Goal: Task Accomplishment & Management: Manage account settings

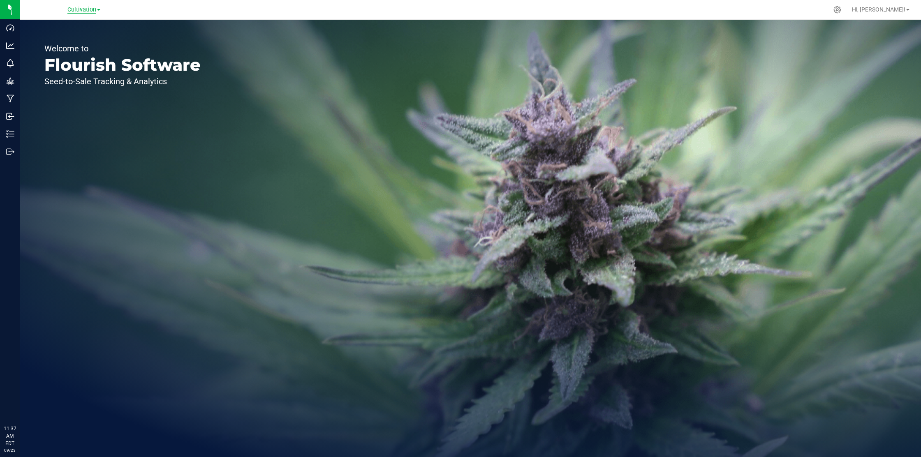
click at [88, 12] on span "Cultivation" at bounding box center [81, 9] width 29 height 7
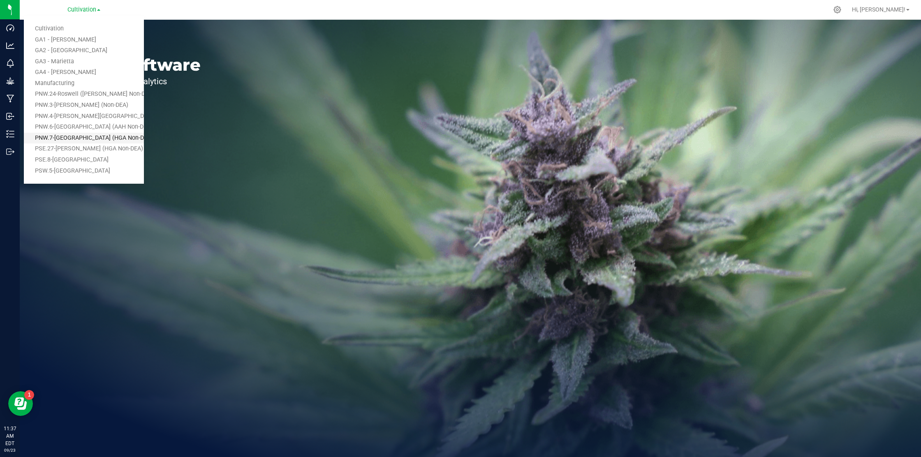
click at [81, 143] on link "PNW.7-Atlanta (HGA Non-DEA)" at bounding box center [84, 138] width 120 height 11
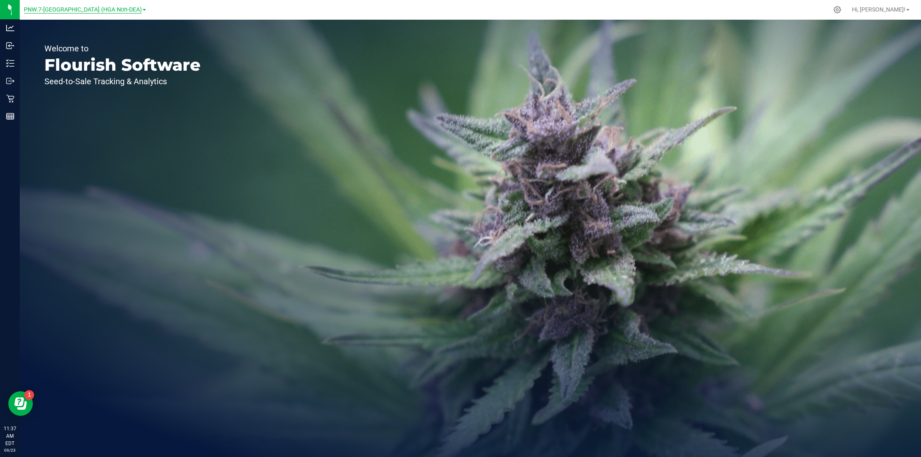
click at [85, 13] on span "PNW.7-[GEOGRAPHIC_DATA] (HGA Non-DEA)" at bounding box center [83, 9] width 118 height 7
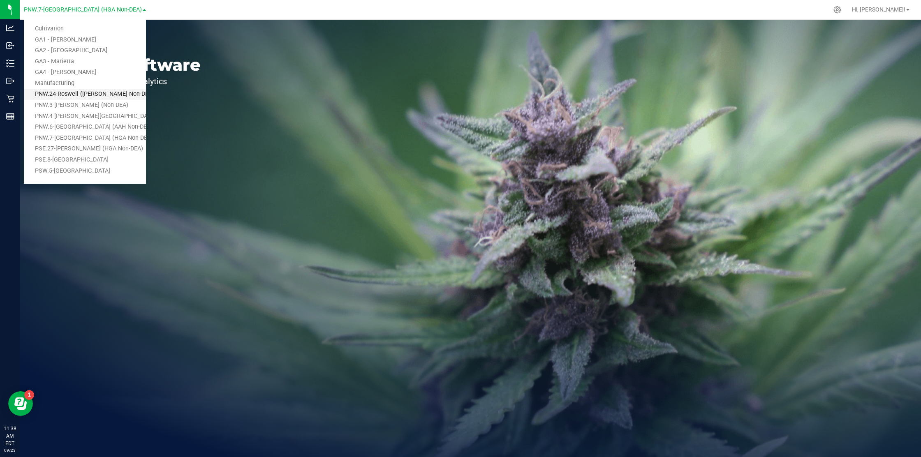
click at [83, 93] on link "PNW.24-Roswell ([PERSON_NAME] Non-DEA)" at bounding box center [85, 94] width 122 height 11
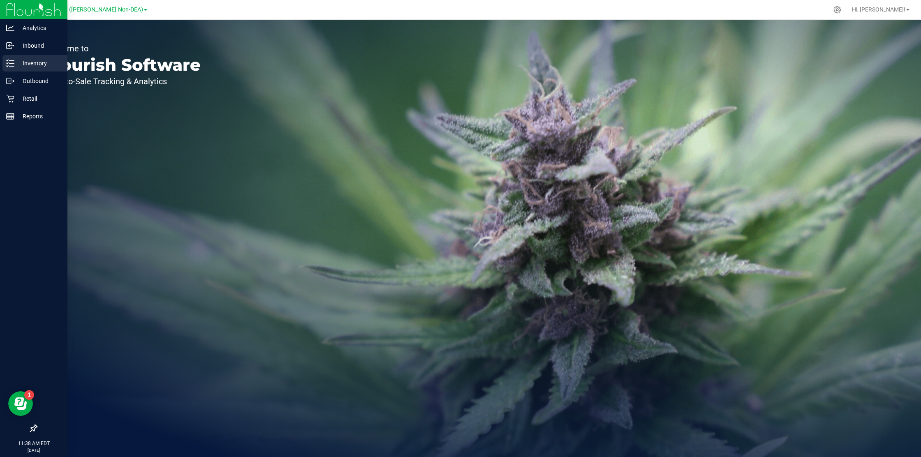
click at [21, 62] on p "Inventory" at bounding box center [38, 63] width 49 height 10
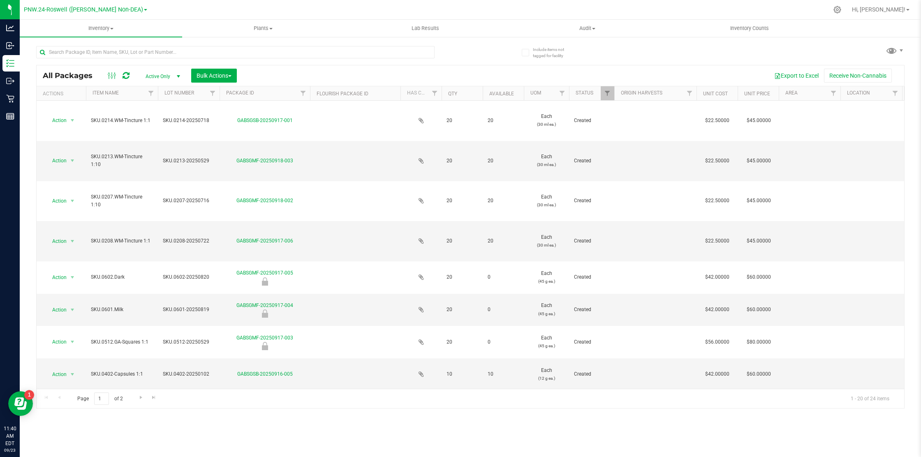
drag, startPoint x: 41, startPoint y: 74, endPoint x: 92, endPoint y: 76, distance: 51.4
click at [92, 76] on div "All Packages Active Only Active Only Lab Samples Locked All Bulk Actions Add to…" at bounding box center [471, 75] width 868 height 21
drag, startPoint x: 94, startPoint y: 77, endPoint x: 128, endPoint y: 77, distance: 33.7
click at [95, 77] on span "All Packages" at bounding box center [72, 75] width 58 height 9
click at [115, 28] on span "Inventory" at bounding box center [101, 28] width 162 height 7
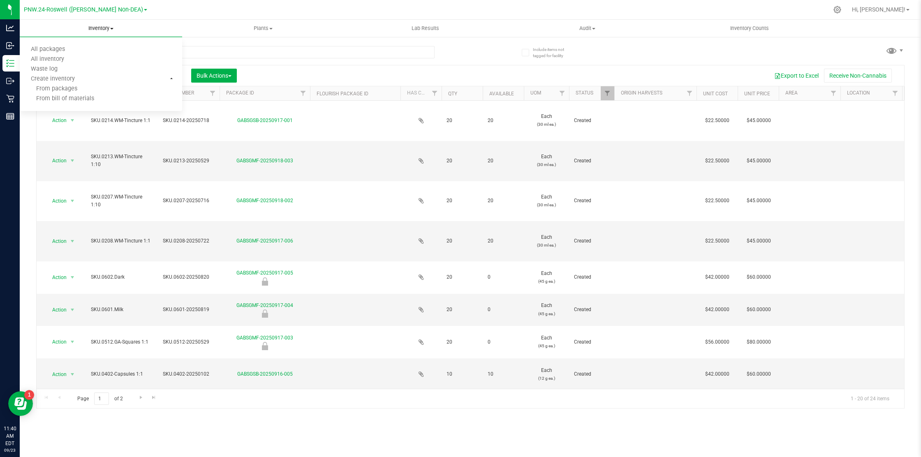
click at [109, 28] on span "Inventory" at bounding box center [101, 28] width 162 height 7
click at [61, 58] on span "All inventory" at bounding box center [48, 59] width 56 height 7
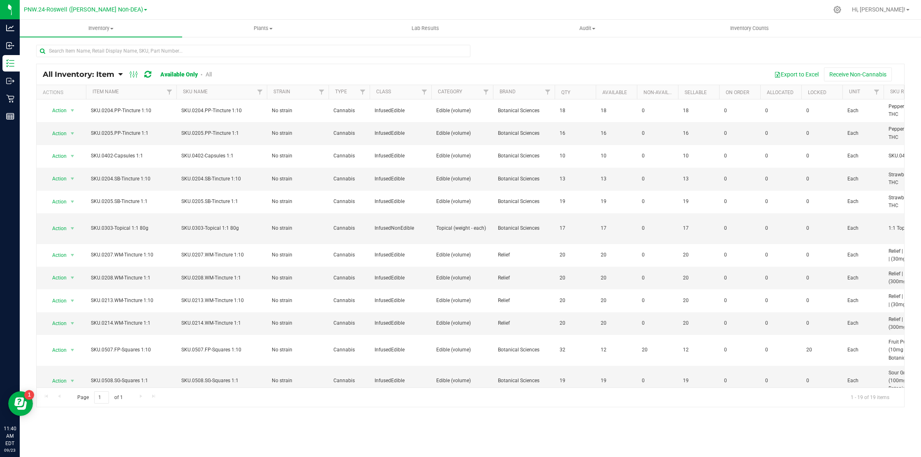
click at [104, 75] on span "All Inventory: Item" at bounding box center [79, 74] width 72 height 9
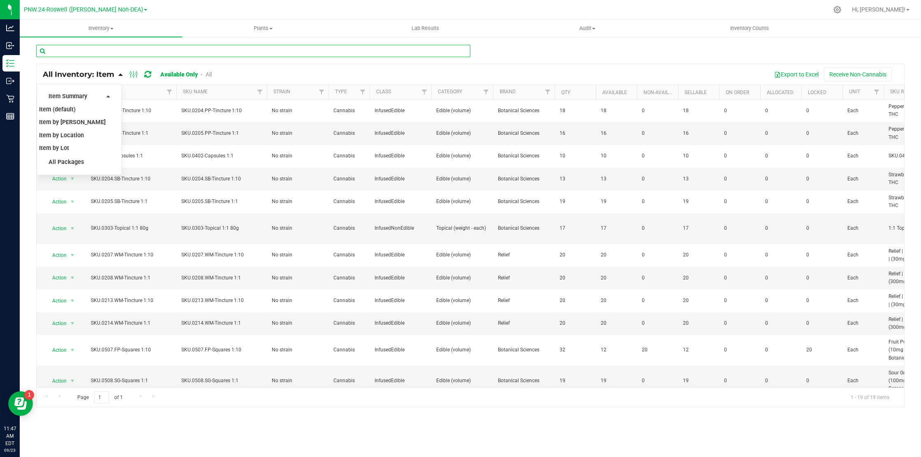
click at [135, 54] on input "text" at bounding box center [253, 51] width 434 height 12
paste input "SKU.0509.CB-AM"
type input "SKU.0509.CB-AM"
click at [122, 71] on div "Inventory All packages All inventory Waste log Create inventory Plants All plan…" at bounding box center [471, 239] width 902 height 438
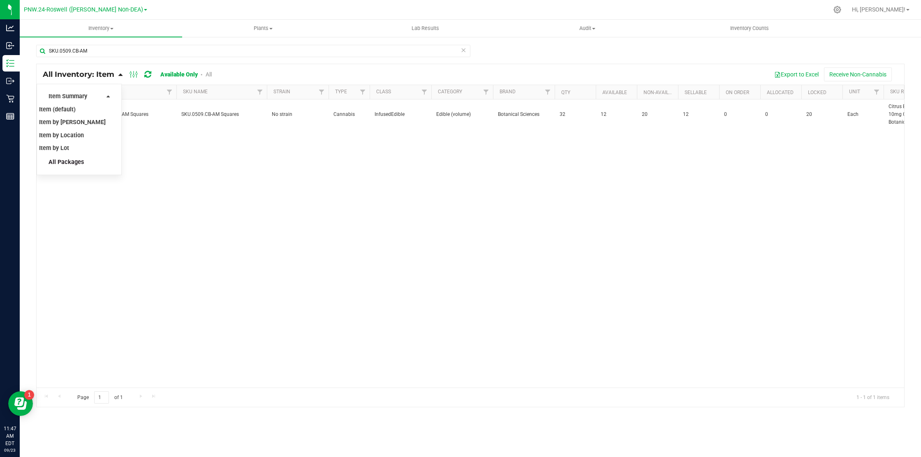
click at [69, 160] on span "All Packages" at bounding box center [66, 162] width 35 height 7
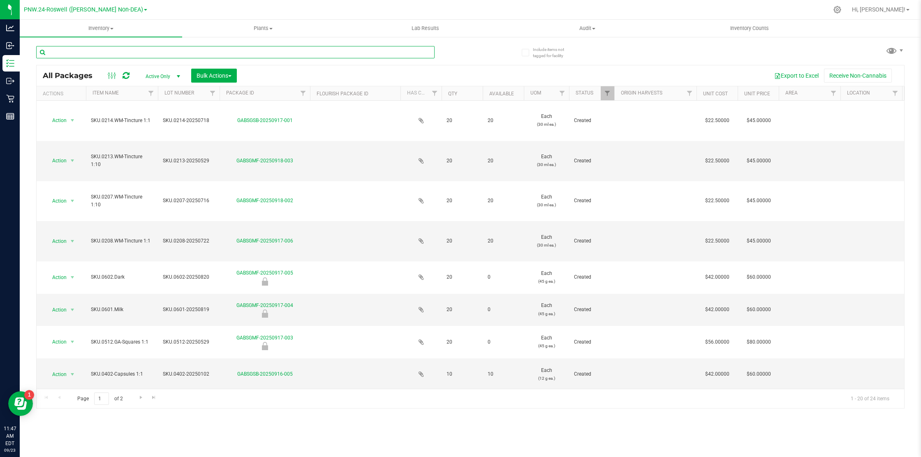
click at [144, 48] on input "text" at bounding box center [235, 52] width 399 height 12
paste input "SKU.0509.CB-AM"
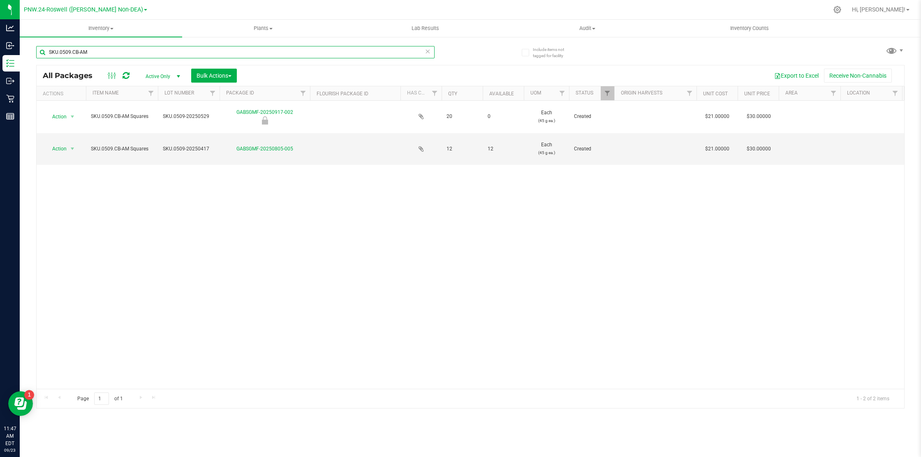
type input "SKU.0509.CB-AM"
click at [311, 180] on div "Action Action Edit attributes Global inventory Locate package Mark as sample Pa…" at bounding box center [471, 245] width 868 height 288
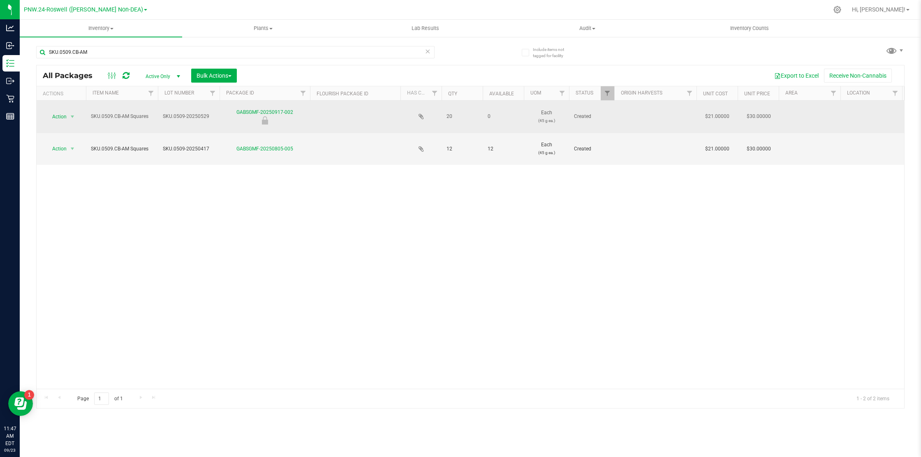
click at [264, 123] on icon at bounding box center [265, 120] width 6 height 8
click at [276, 112] on link "GABSGMF-20250917-002" at bounding box center [264, 112] width 57 height 6
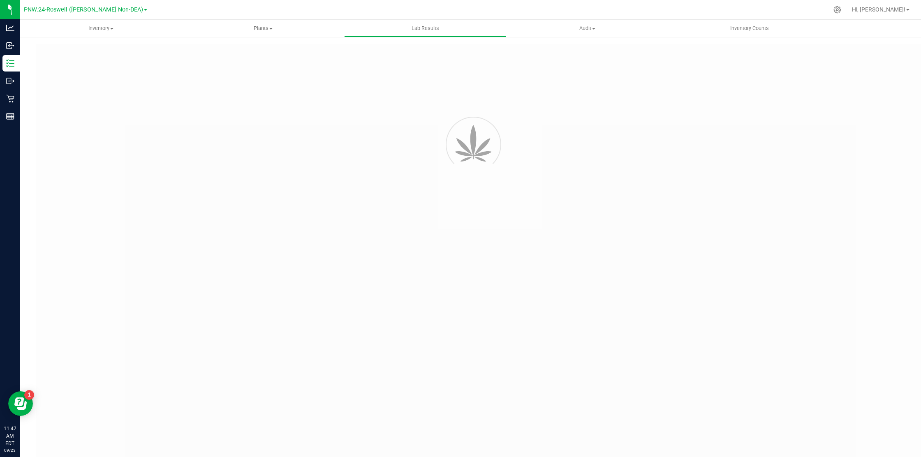
type input "GABSGMF-20250529-028"
type input "SAM-052925-8985"
type input "GABSGMF-20250529-028"
type input "06/06/2025 3:23 PM"
type input "06/05/2026"
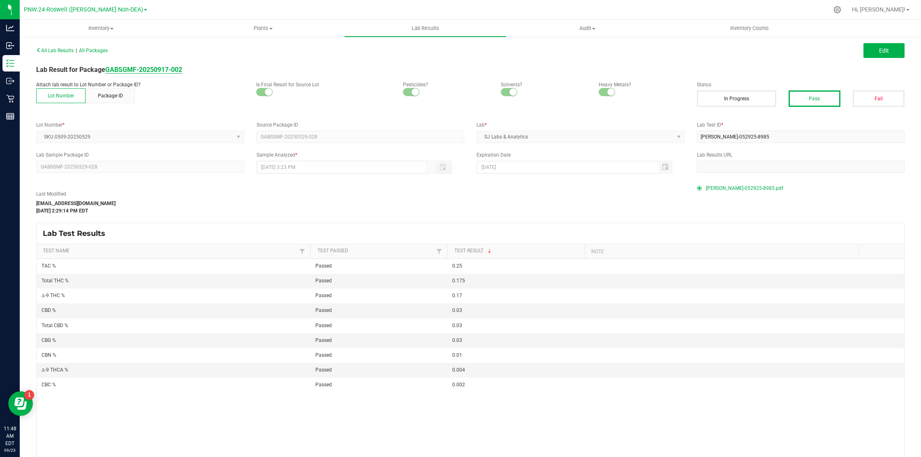
click at [171, 71] on strong "GABSGMF-20250917-002" at bounding box center [143, 70] width 77 height 8
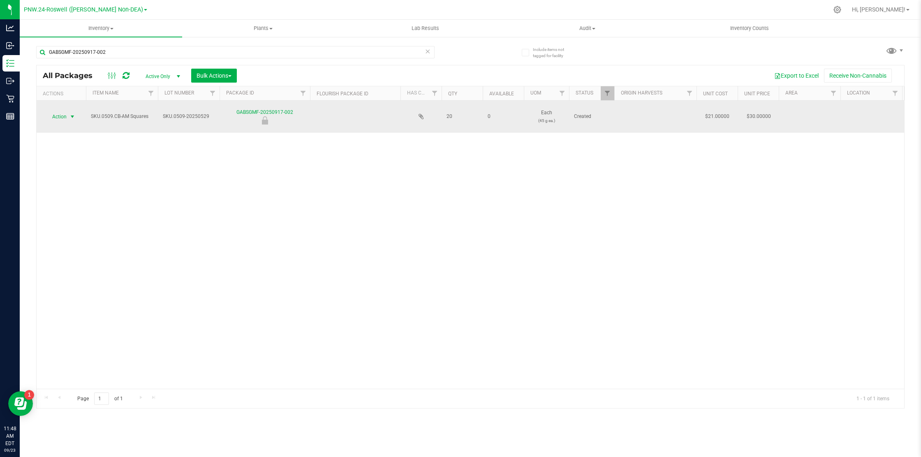
click at [71, 114] on span "select" at bounding box center [72, 117] width 7 height 7
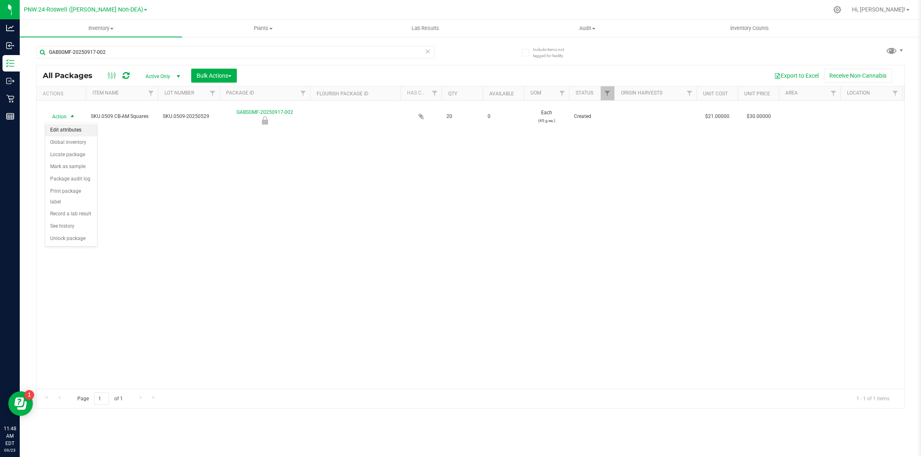
click at [80, 132] on li "Edit attributes" at bounding box center [71, 130] width 52 height 12
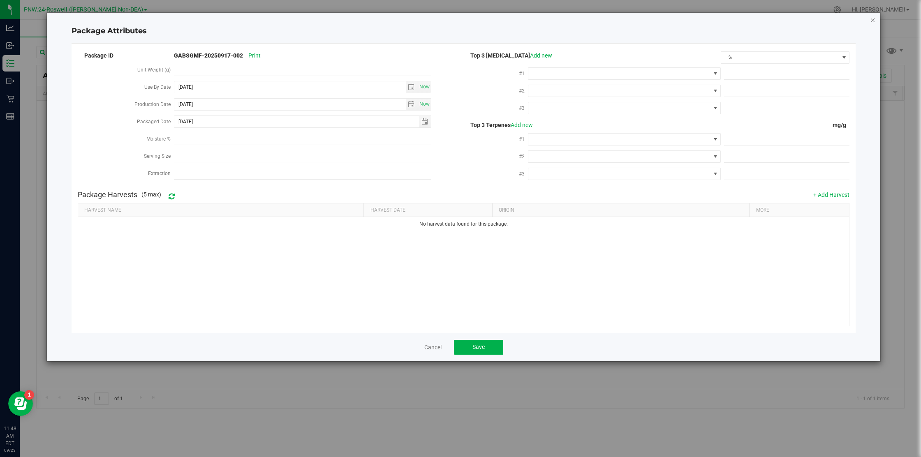
click at [872, 22] on icon "Close modal" at bounding box center [873, 20] width 6 height 10
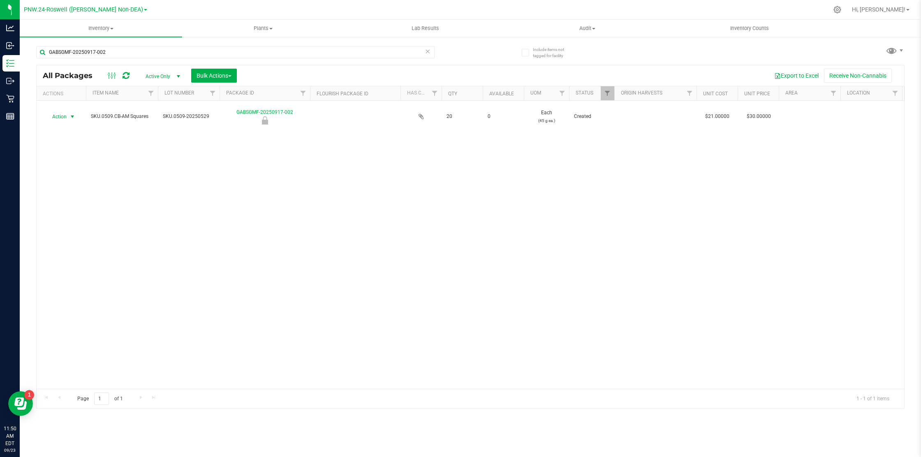
click at [204, 37] on ul "Inventory All packages All inventory Waste log Create inventory Plants All plan…" at bounding box center [480, 29] width 921 height 18
click at [115, 56] on input "GABSGMF-20250917-002" at bounding box center [235, 52] width 399 height 12
paste input "SKU.0509.CB-AM"
click at [115, 56] on input "SKU.0509.CB-AM" at bounding box center [235, 52] width 399 height 12
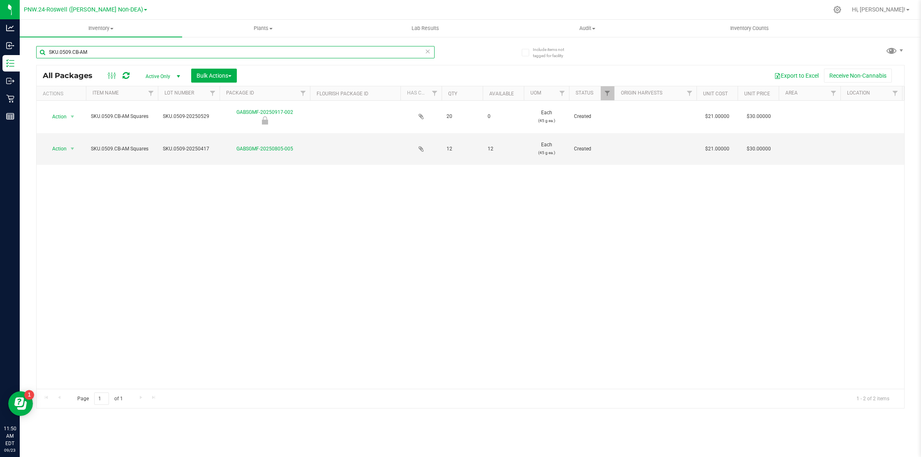
type input "SKU.0509.CB-AM"
click at [155, 75] on span "Active Only" at bounding box center [161, 77] width 45 height 12
click at [157, 125] on li "All" at bounding box center [161, 127] width 44 height 12
click at [602, 206] on div "Action Action Edit attributes Global inventory Locate package Mark as sample Pa…" at bounding box center [471, 245] width 868 height 288
click at [108, 8] on span "PNW.24-Roswell ([PERSON_NAME] Non-DEA)" at bounding box center [83, 9] width 119 height 7
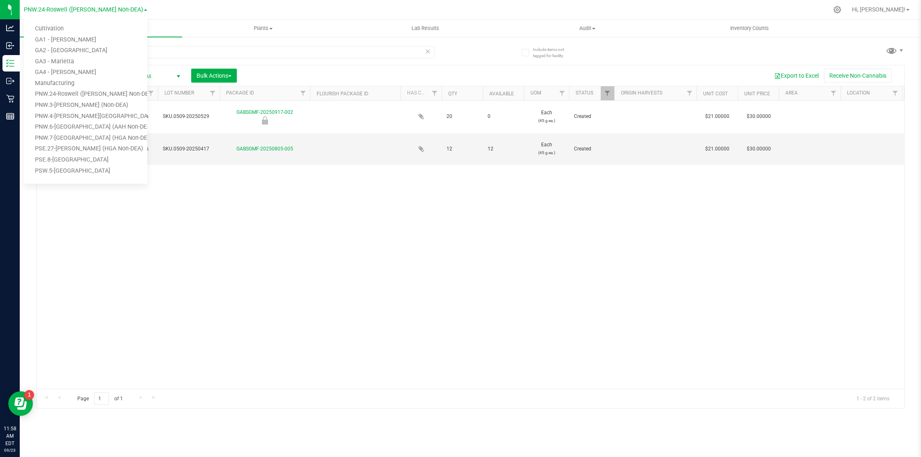
click at [188, 9] on div at bounding box center [490, 10] width 678 height 16
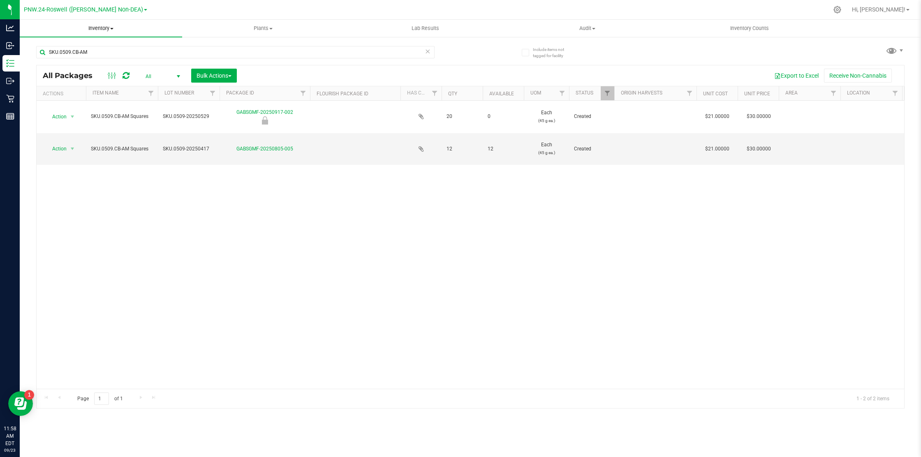
click at [107, 27] on span "Inventory" at bounding box center [101, 28] width 162 height 7
click at [765, 18] on nav "PNW.24-Roswell (Holcomb Non-DEA) Cultivation GA1 - Chamblee GA2 - Stockbridge G…" at bounding box center [471, 10] width 902 height 20
click at [842, 8] on icon at bounding box center [838, 10] width 8 height 8
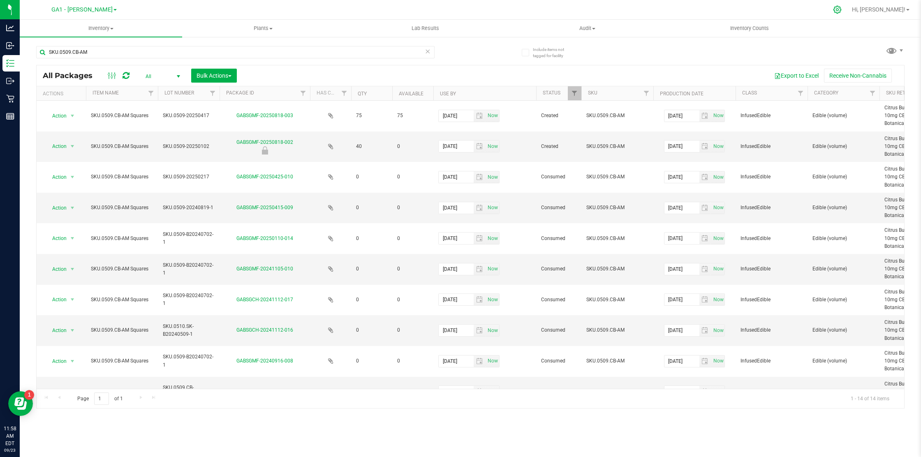
click at [842, 9] on icon at bounding box center [837, 9] width 9 height 9
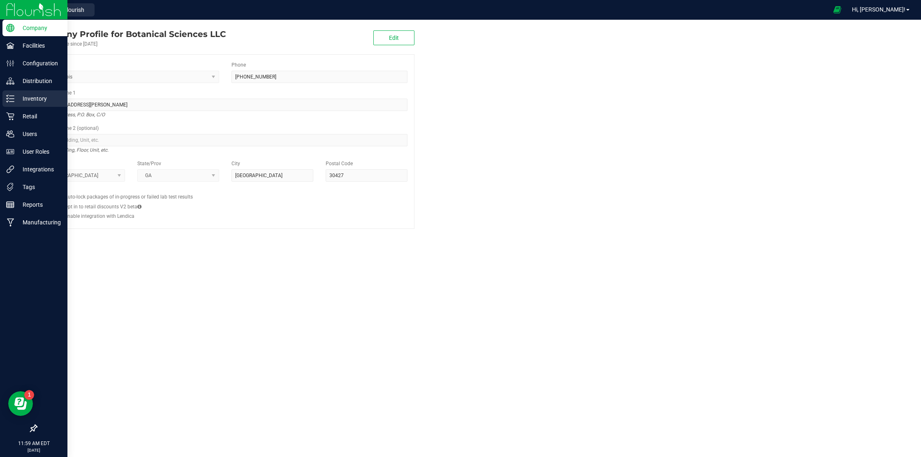
click at [41, 98] on p "Inventory" at bounding box center [38, 99] width 49 height 10
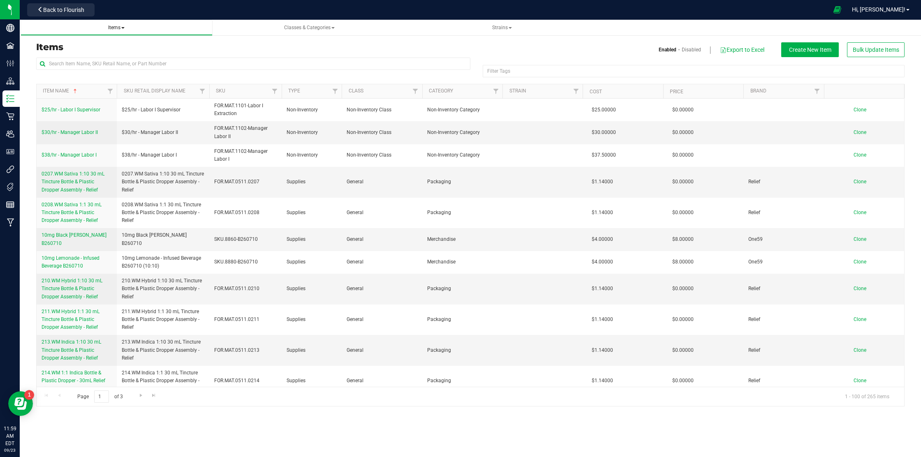
click at [124, 27] on span at bounding box center [122, 28] width 3 height 2
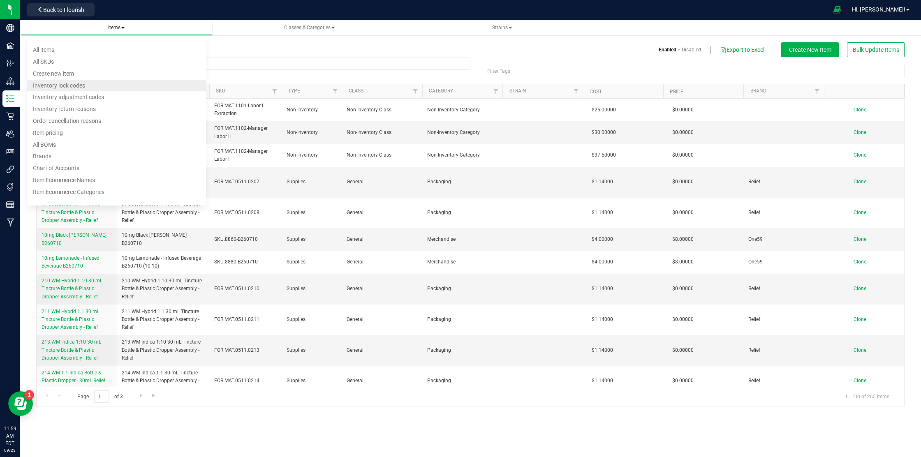
click at [103, 88] on li "Inventory lock codes" at bounding box center [116, 86] width 179 height 12
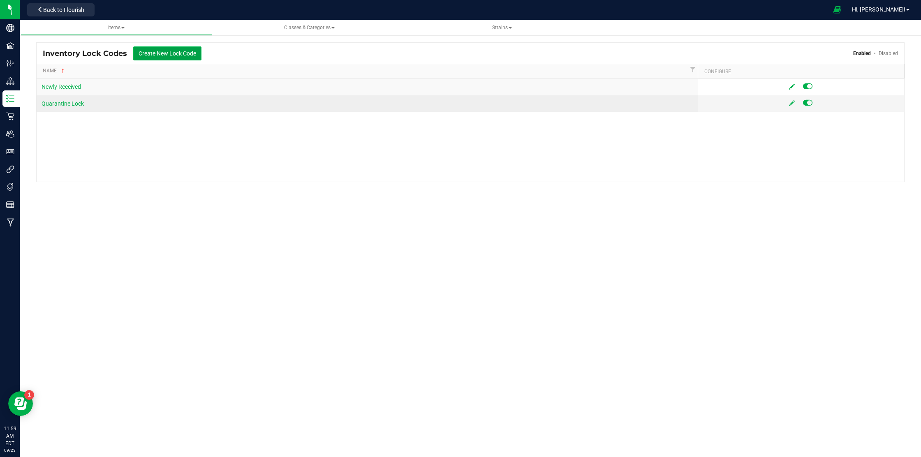
click at [159, 51] on button "Create New Lock Code" at bounding box center [167, 53] width 68 height 14
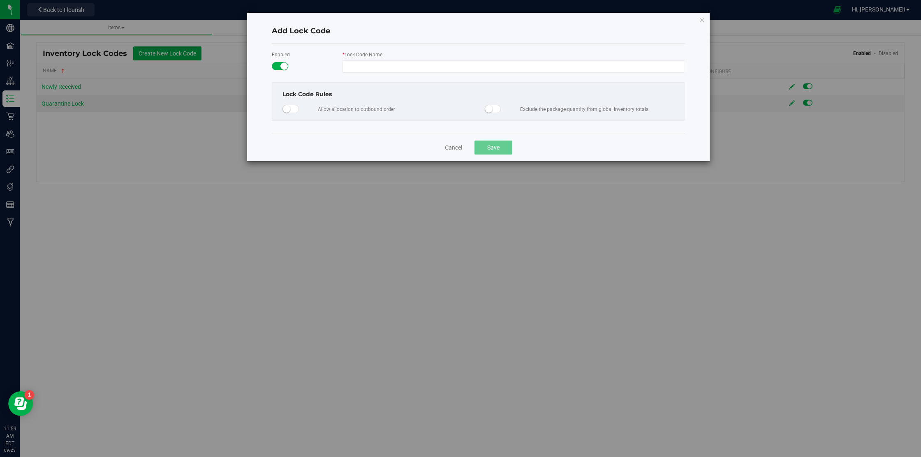
drag, startPoint x: 519, startPoint y: 108, endPoint x: 651, endPoint y: 109, distance: 131.6
click at [651, 109] on div "Exclude the package quantity from global inventory totals" at bounding box center [580, 109] width 202 height 15
click at [651, 109] on span "Exclude the package quantity from global inventory totals" at bounding box center [596, 110] width 152 height 9
click at [493, 111] on span at bounding box center [493, 109] width 16 height 8
drag, startPoint x: 630, startPoint y: 107, endPoint x: 519, endPoint y: 107, distance: 110.6
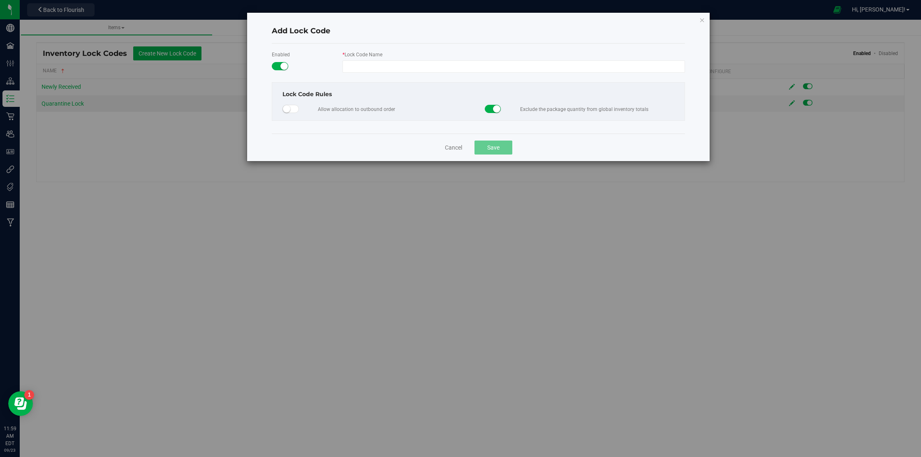
click at [519, 107] on div "Exclude the package quantity from global inventory totals" at bounding box center [580, 109] width 202 height 15
click at [494, 107] on small at bounding box center [496, 108] width 7 height 7
drag, startPoint x: 519, startPoint y: 107, endPoint x: 671, endPoint y: 116, distance: 152.1
click at [671, 116] on div "Exclude the package quantity from global inventory totals" at bounding box center [580, 109] width 202 height 15
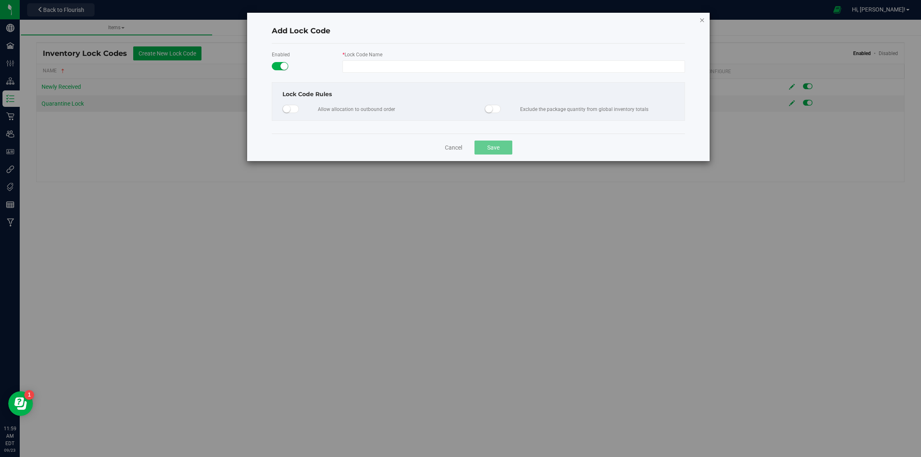
click at [704, 21] on icon "button" at bounding box center [703, 20] width 6 height 10
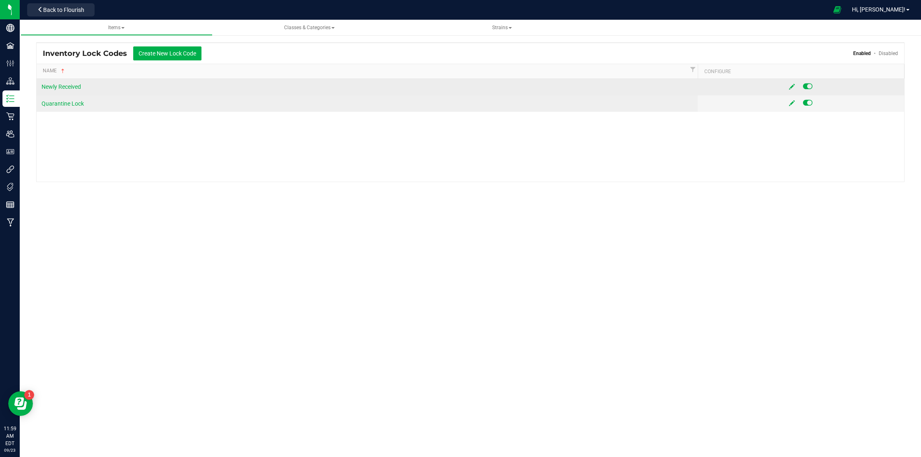
click at [793, 87] on icon at bounding box center [792, 87] width 6 height 6
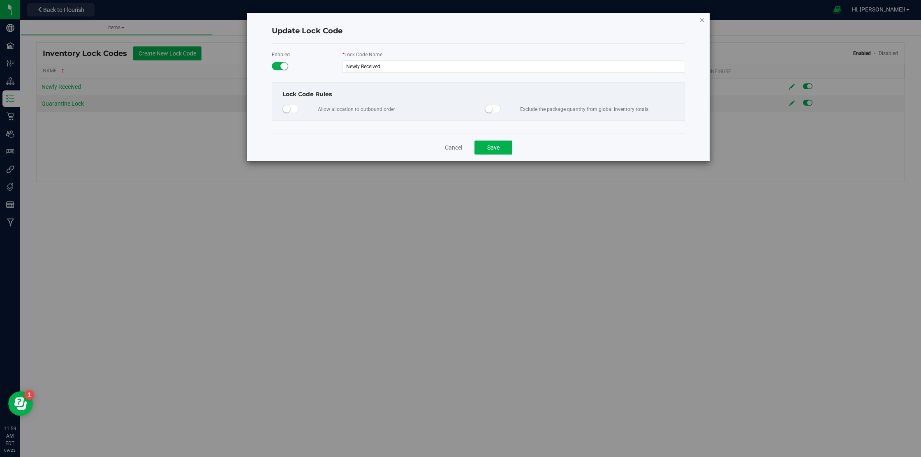
click at [704, 21] on icon "button" at bounding box center [703, 20] width 6 height 10
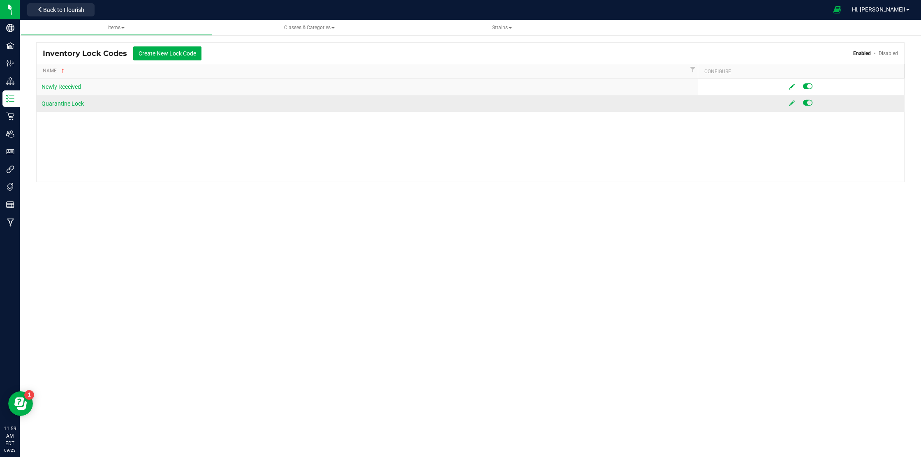
click at [792, 105] on icon at bounding box center [792, 103] width 6 height 6
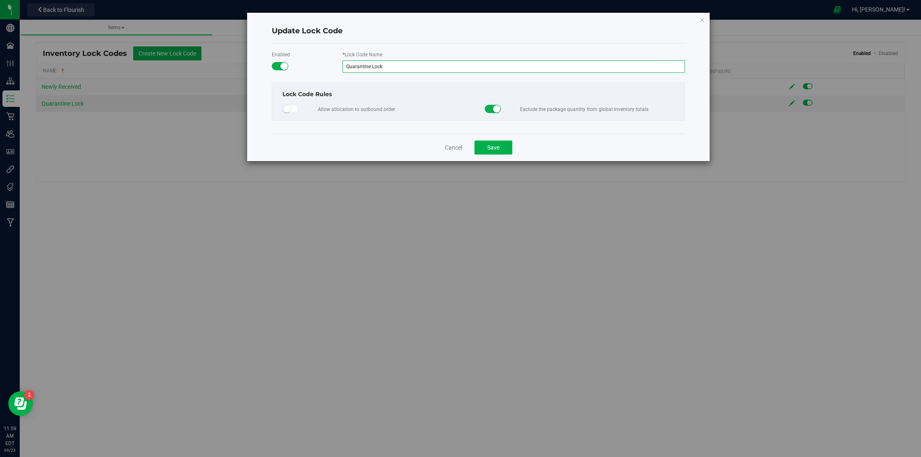
drag, startPoint x: 346, startPoint y: 65, endPoint x: 405, endPoint y: 67, distance: 58.8
click at [405, 66] on input "Quarantine Lock" at bounding box center [514, 66] width 343 height 12
drag, startPoint x: 519, startPoint y: 108, endPoint x: 661, endPoint y: 109, distance: 142.3
click at [661, 109] on div "Exclude the package quantity from global inventory totals" at bounding box center [580, 109] width 202 height 15
click at [703, 21] on icon "button" at bounding box center [703, 20] width 6 height 10
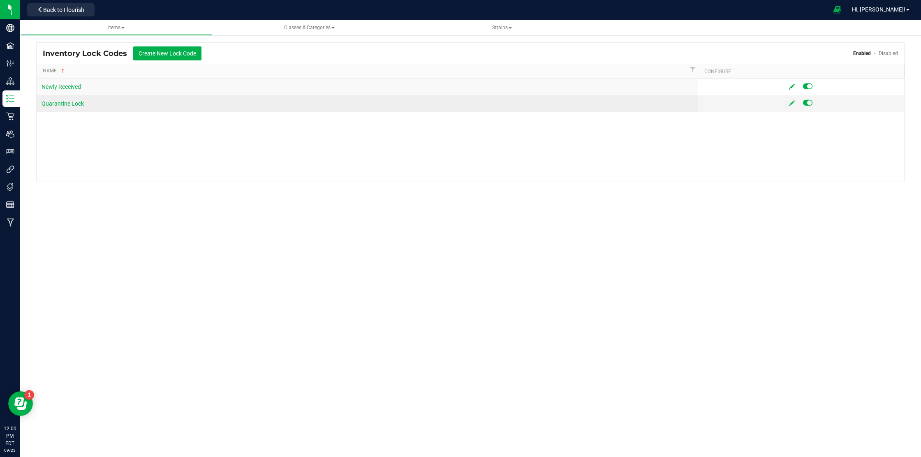
click at [626, 163] on div "Newly Received Quarantine Lock" at bounding box center [471, 130] width 868 height 103
click at [891, 12] on span "Hi, [PERSON_NAME]!" at bounding box center [878, 9] width 53 height 7
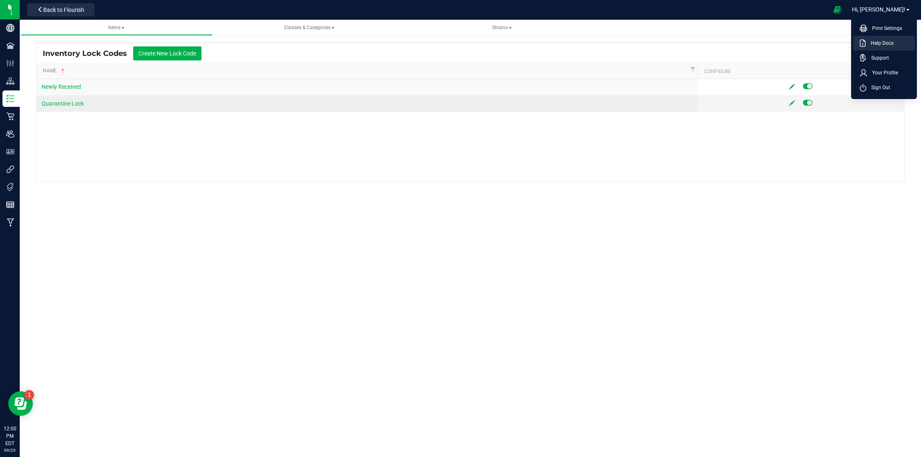
click at [886, 41] on span "Help Docs" at bounding box center [880, 43] width 28 height 8
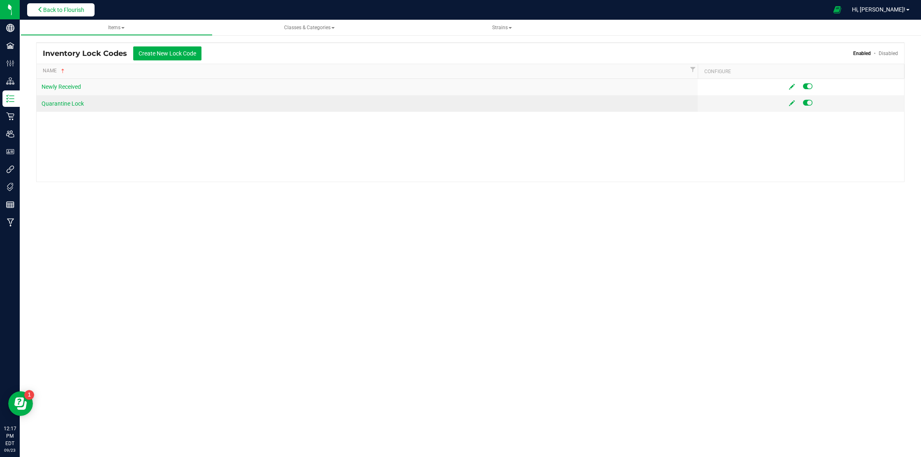
click at [57, 7] on span "Back to Flourish" at bounding box center [63, 10] width 41 height 7
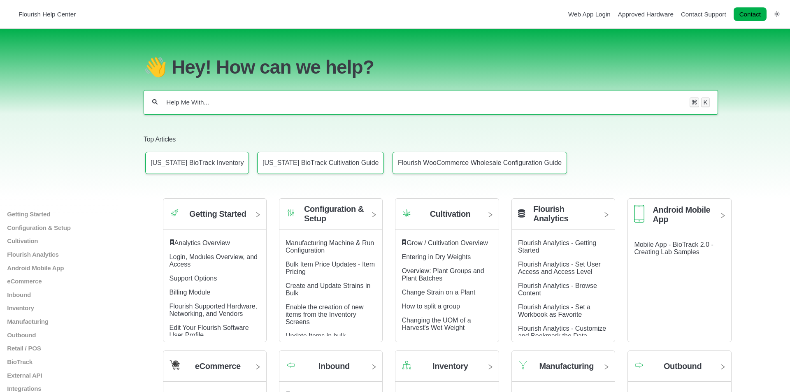
click at [204, 108] on div "⌘ K" at bounding box center [431, 102] width 574 height 25
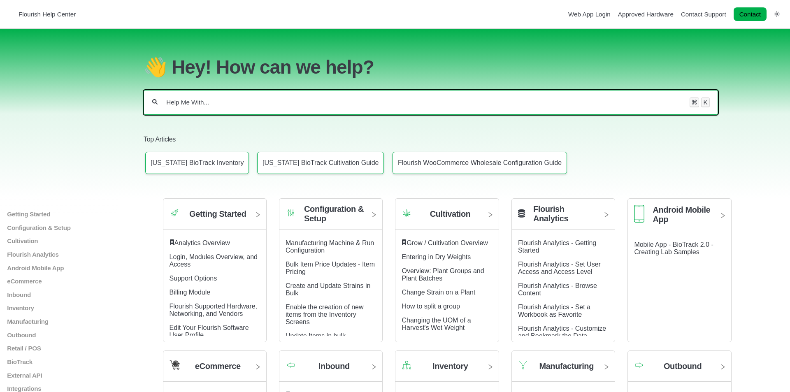
click at [203, 101] on input "Help Me With..." at bounding box center [423, 102] width 516 height 8
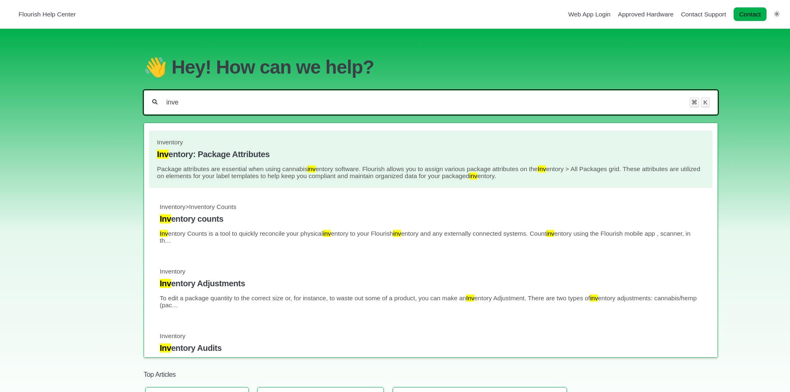
type input "inve"
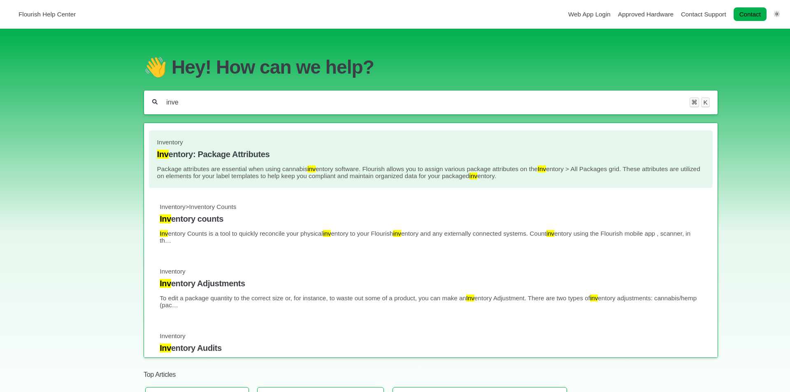
click at [230, 153] on h4 "Inv entory: Package Attributes" at bounding box center [430, 154] width 547 height 9
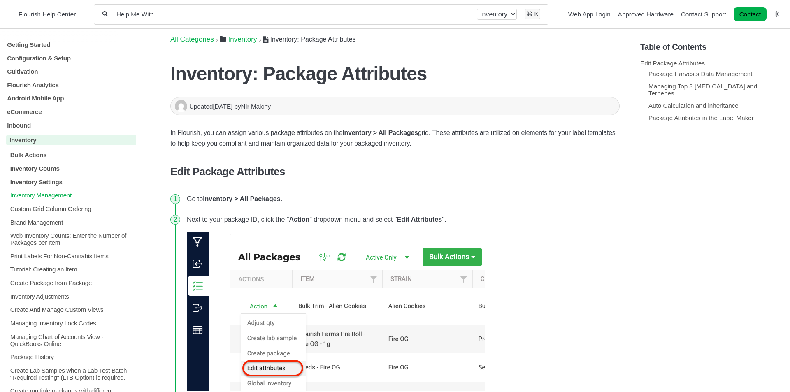
click at [44, 196] on p "Inventory Management" at bounding box center [72, 195] width 127 height 7
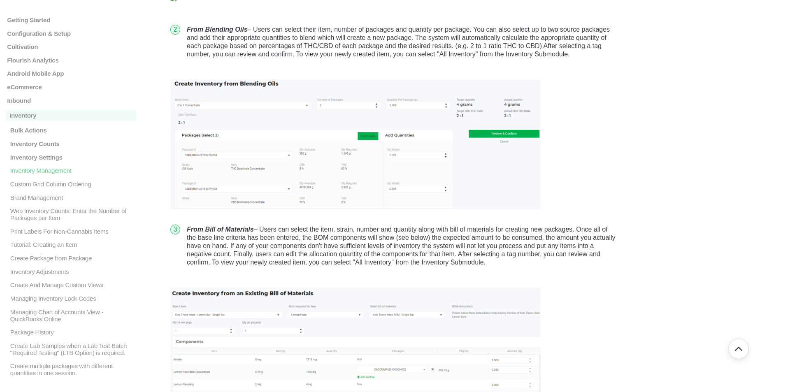
scroll to position [1966, 0]
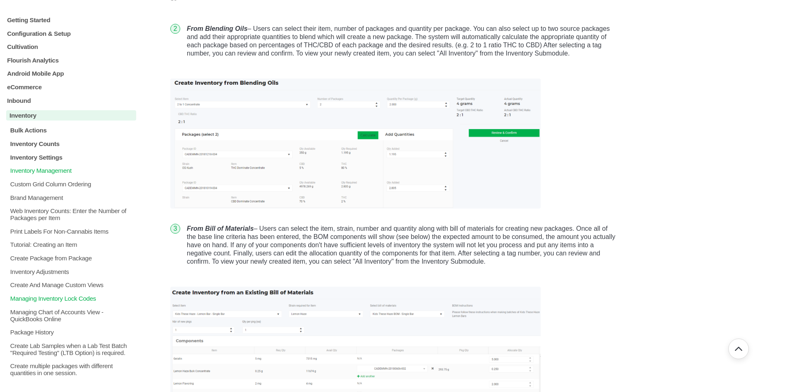
click at [53, 302] on p "Managing Inventory Lock Codes" at bounding box center [72, 298] width 127 height 7
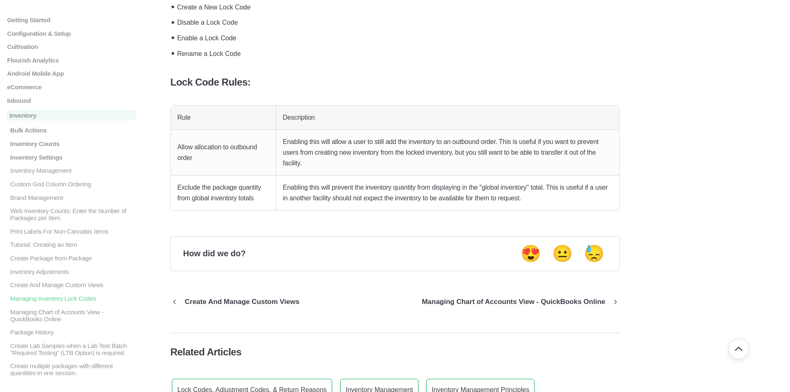
scroll to position [403, 0]
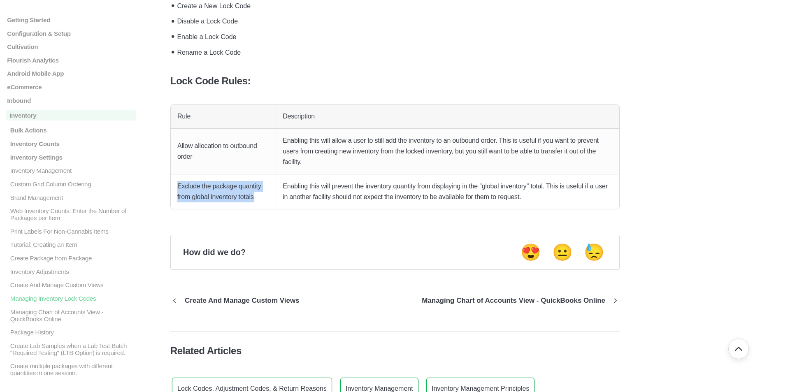
drag, startPoint x: 174, startPoint y: 187, endPoint x: 274, endPoint y: 196, distance: 100.4
click at [274, 196] on td "Exclude the package quantity from global inventory totals" at bounding box center [223, 191] width 105 height 35
drag, startPoint x: 520, startPoint y: 186, endPoint x: 498, endPoint y: 186, distance: 21.8
click at [492, 186] on p "Enabling this will prevent the inventory quantity from displaying in the "globa…" at bounding box center [448, 191] width 330 height 21
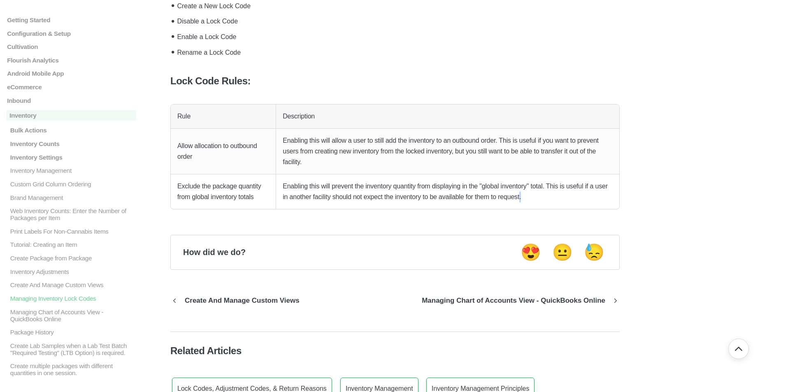
click at [541, 194] on p "Enabling this will prevent the inventory quantity from displaying in the "globa…" at bounding box center [448, 191] width 330 height 21
click at [320, 174] on td "Enabling this will allow a user to still add the inventory to an outbound order…" at bounding box center [447, 152] width 343 height 46
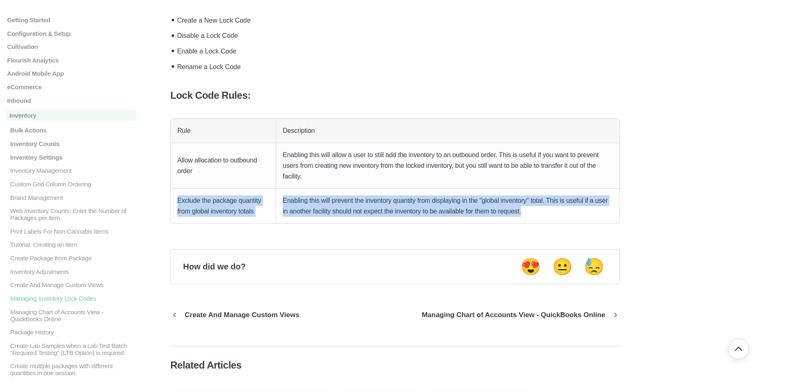
drag, startPoint x: 181, startPoint y: 201, endPoint x: 593, endPoint y: 212, distance: 411.9
click at [593, 212] on tr "Exclude the package quantity from global inventory totals Enabling this will pr…" at bounding box center [395, 206] width 448 height 35
click at [593, 210] on p "Enabling this will prevent the inventory quantity from displaying in the "globa…" at bounding box center [448, 205] width 330 height 21
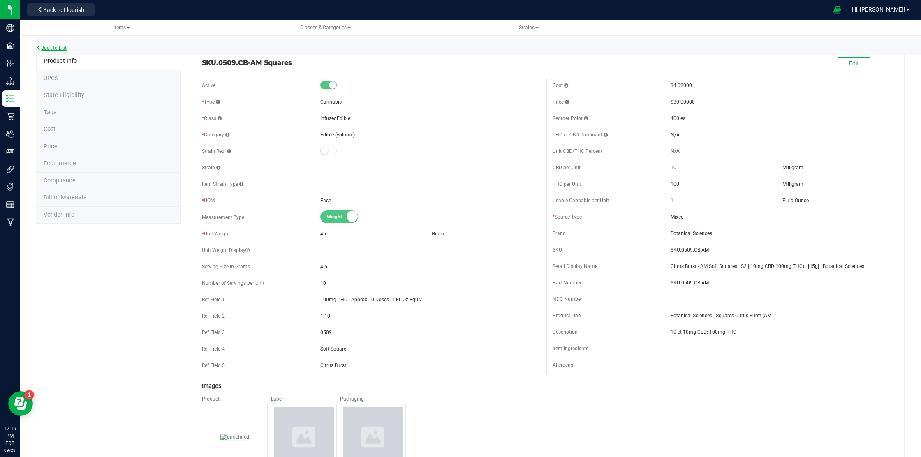
click at [60, 47] on link "Back to List" at bounding box center [51, 48] width 30 height 6
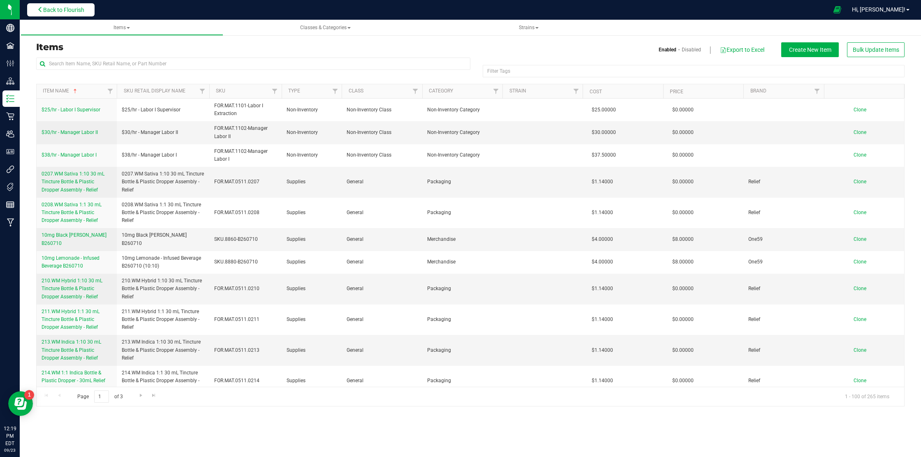
click at [66, 11] on span "Back to Flourish" at bounding box center [63, 10] width 41 height 7
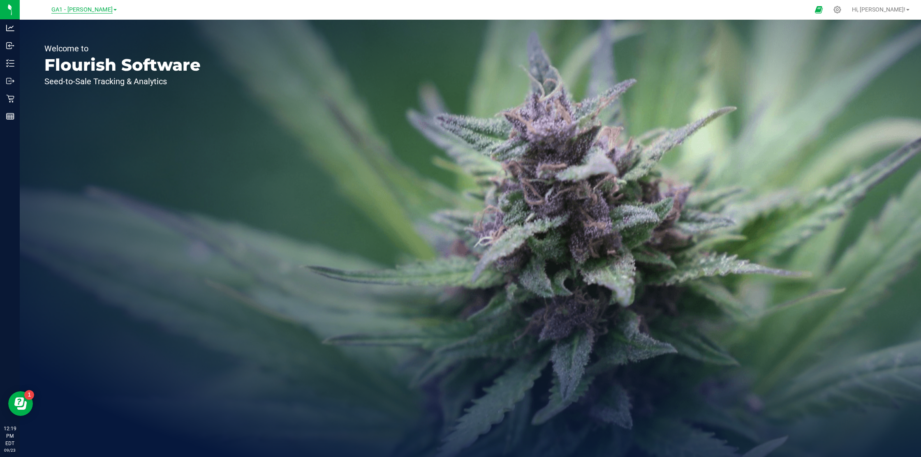
click at [86, 11] on span "GA1 - Chamblee" at bounding box center [81, 9] width 61 height 7
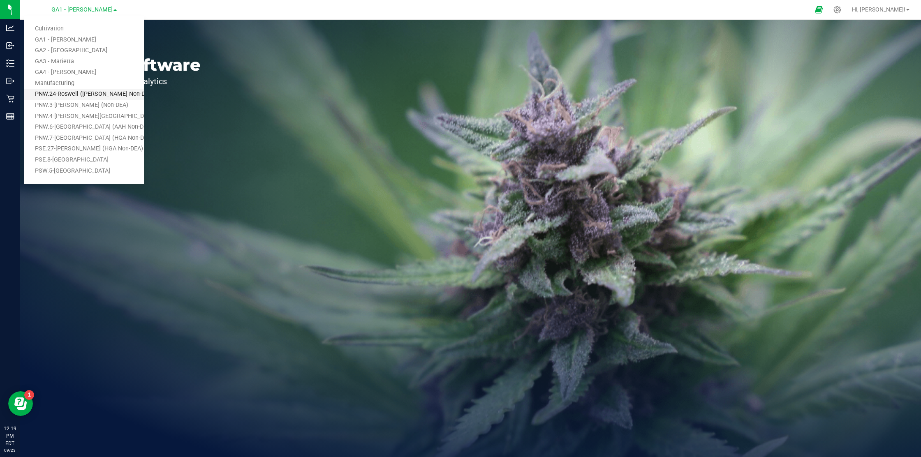
click at [73, 94] on link "PNW.24-Roswell ([PERSON_NAME] Non-DEA)" at bounding box center [84, 94] width 120 height 11
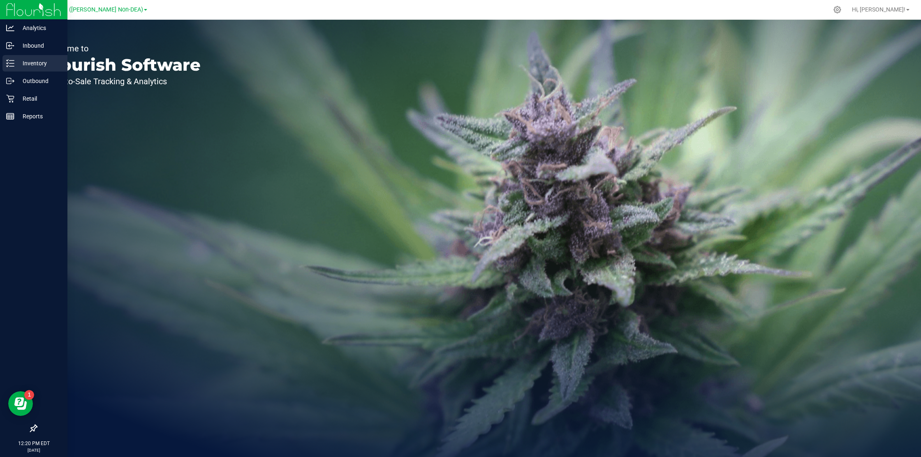
click at [17, 65] on p "Inventory" at bounding box center [38, 63] width 49 height 10
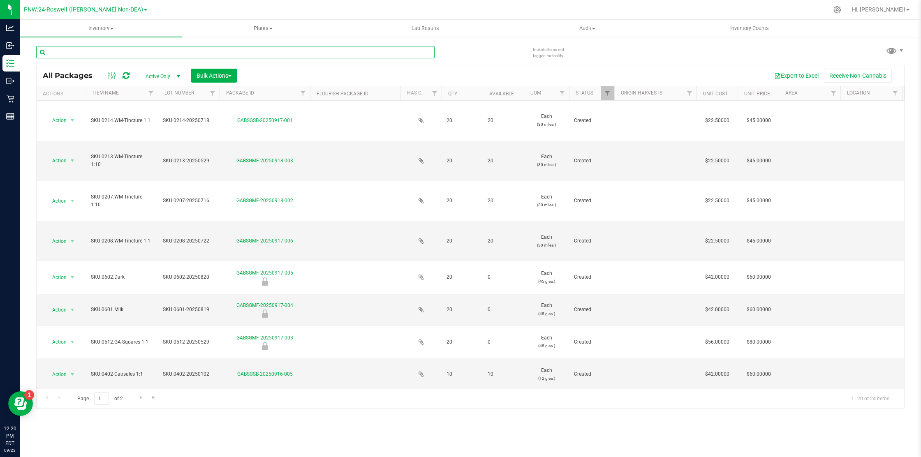
click at [172, 52] on input "text" at bounding box center [235, 52] width 399 height 12
paste input "SKU.0509.CB-AM"
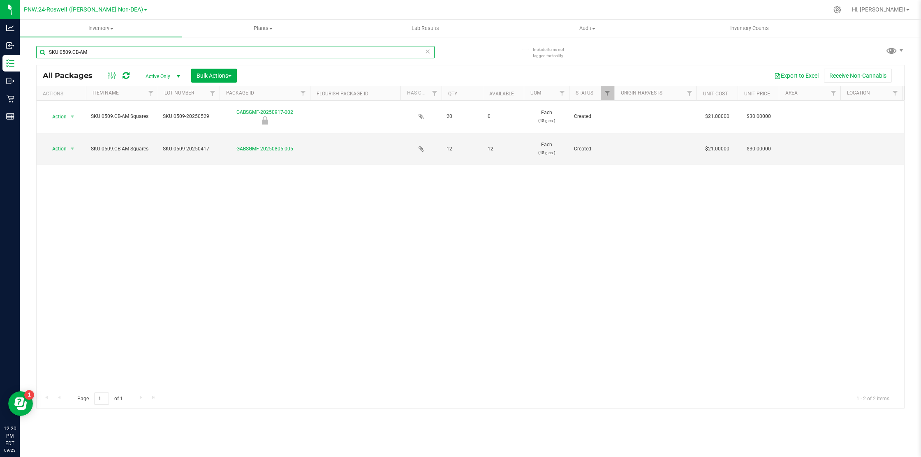
type input "SKU.0509.CB-AM"
click at [159, 226] on div "Action Action Edit attributes Global inventory Locate package Mark as sample Pa…" at bounding box center [471, 245] width 868 height 288
click at [228, 295] on div "Action Action Edit attributes Global inventory Locate package Mark as sample Pa…" at bounding box center [471, 245] width 868 height 288
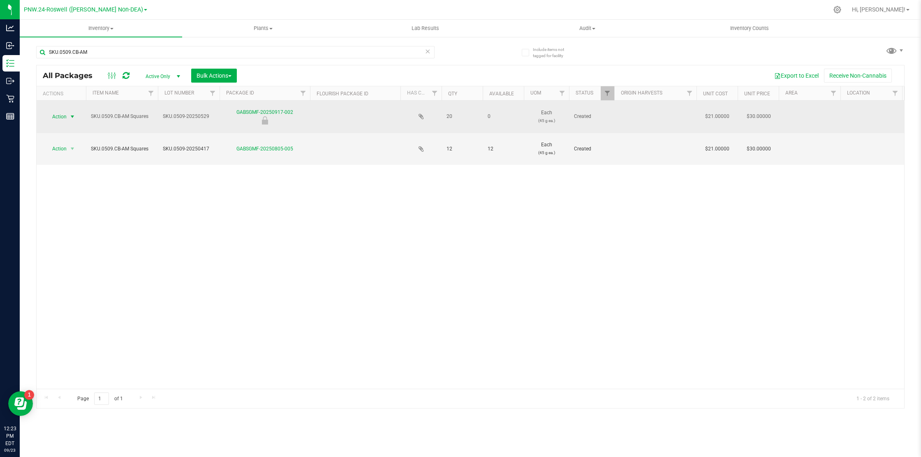
click at [73, 116] on span "select" at bounding box center [72, 117] width 7 height 7
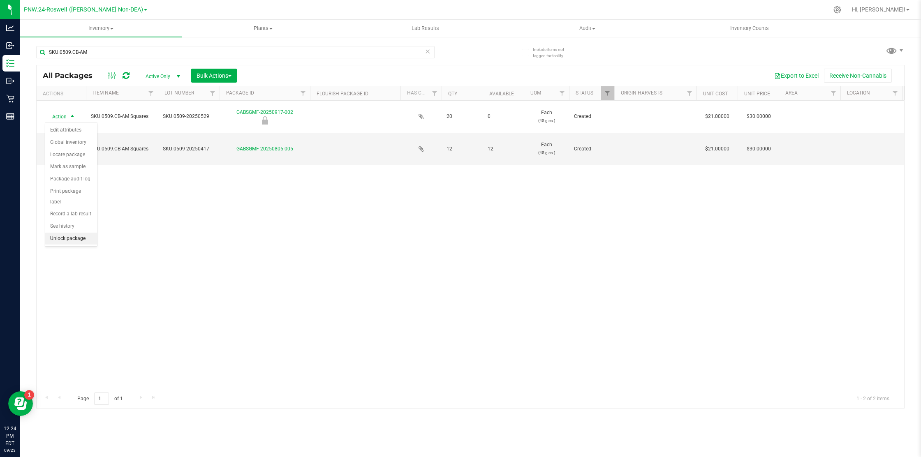
click at [86, 233] on li "Unlock package" at bounding box center [71, 239] width 52 height 12
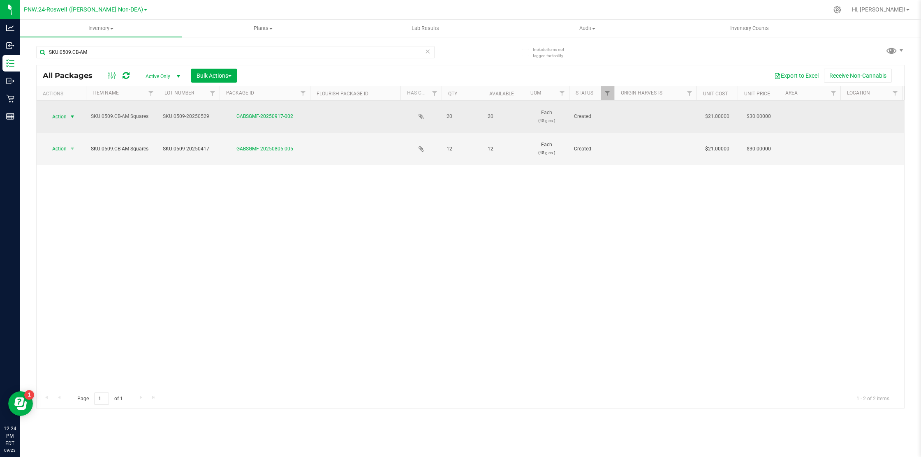
click at [73, 116] on span "select" at bounding box center [72, 117] width 7 height 7
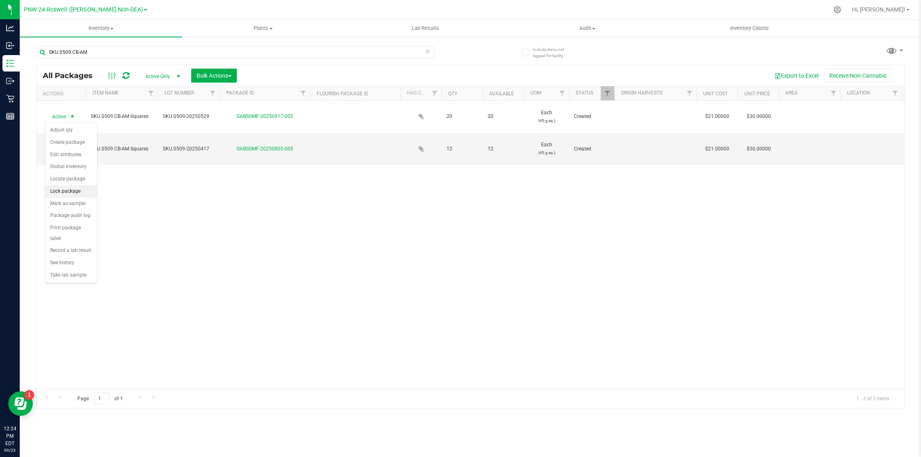
click at [76, 190] on li "Lock package" at bounding box center [71, 191] width 52 height 12
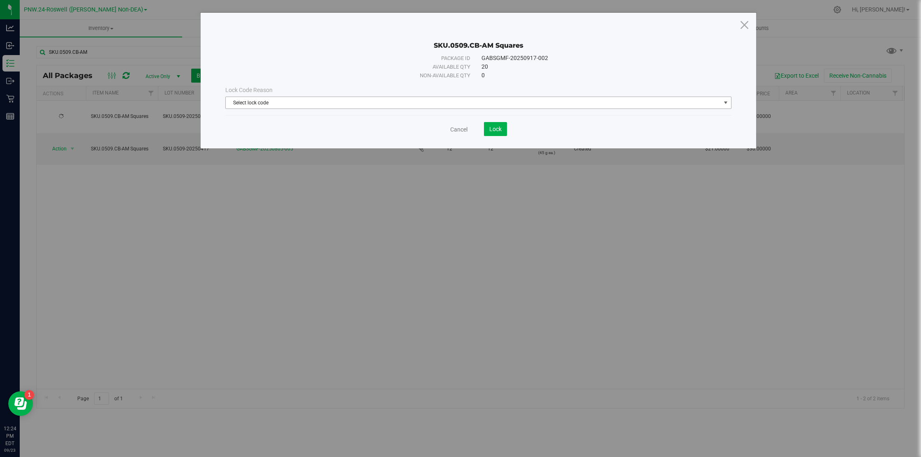
click at [241, 102] on span "Select lock code" at bounding box center [473, 103] width 495 height 12
click at [252, 121] on li "Newly Received" at bounding box center [478, 117] width 505 height 12
click at [494, 130] on span "Lock" at bounding box center [495, 129] width 12 height 7
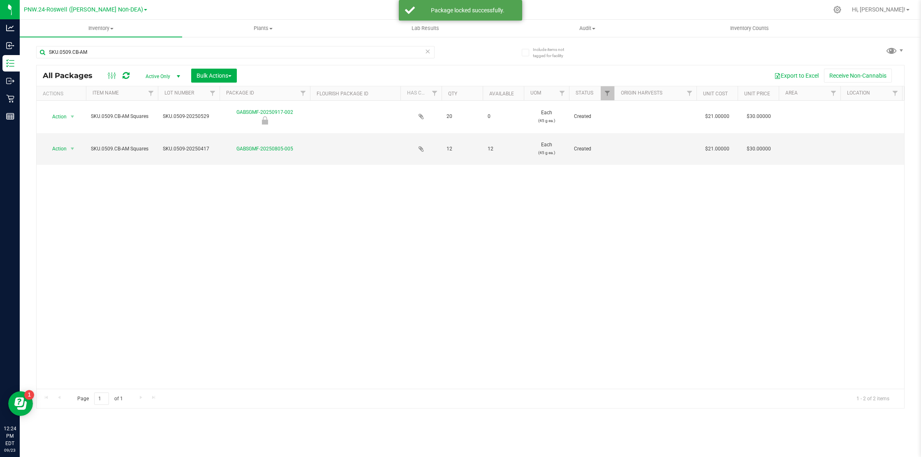
click at [289, 188] on div "Action Action Edit attributes Global inventory Locate package Mark as sample Pa…" at bounding box center [471, 245] width 868 height 288
click at [314, 252] on div "Action Action Edit attributes Global inventory Locate package Mark as sample Pa…" at bounding box center [471, 245] width 868 height 288
click at [207, 209] on div "Action Action Edit attributes Global inventory Locate package Mark as sample Pa…" at bounding box center [471, 245] width 868 height 288
